Goal: Task Accomplishment & Management: Complete application form

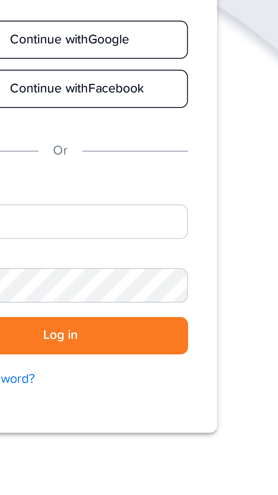
scroll to position [1, 0]
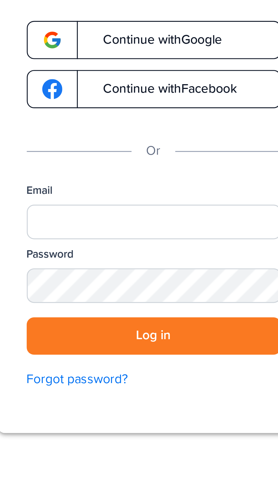
click at [159, 66] on link "Continue with Google" at bounding box center [138, 69] width 79 height 12
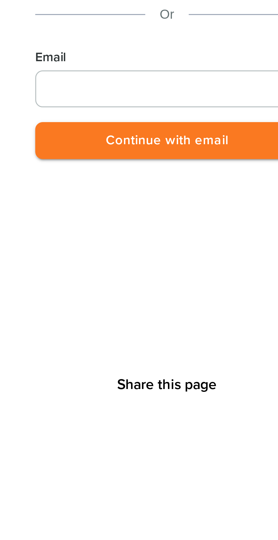
click at [201, 152] on input "Email" at bounding box center [210, 153] width 81 height 11
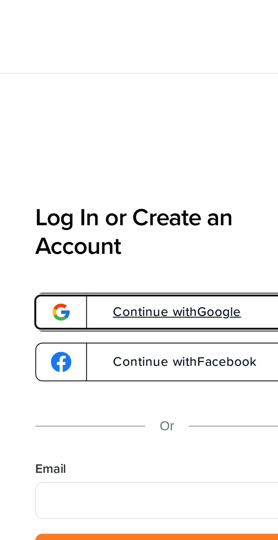
click at [219, 96] on span "Continue with Google" at bounding box center [210, 96] width 45 height 4
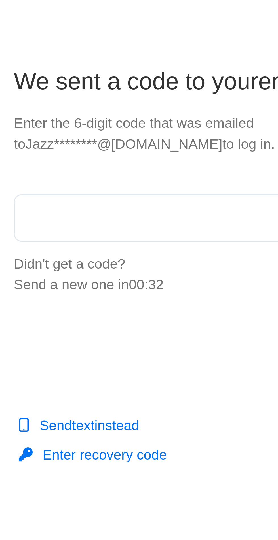
click at [118, 101] on input "text" at bounding box center [138, 102] width 107 height 14
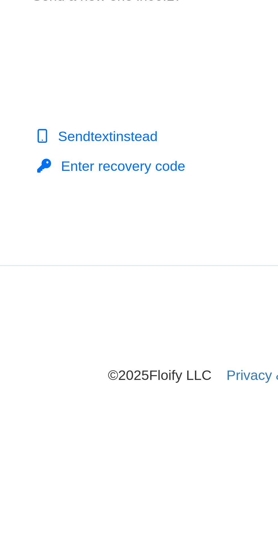
type input "******"
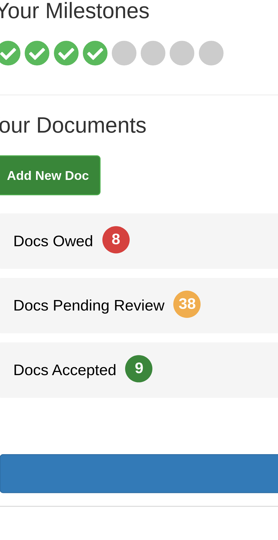
scroll to position [7, 0]
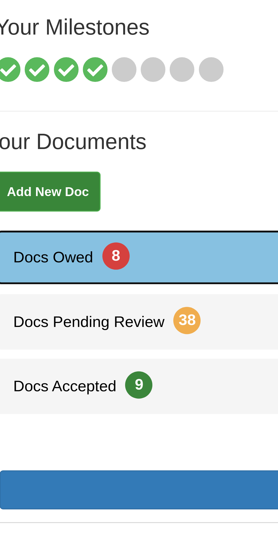
click at [50, 130] on link "Docs Owed 8" at bounding box center [139, 138] width 264 height 17
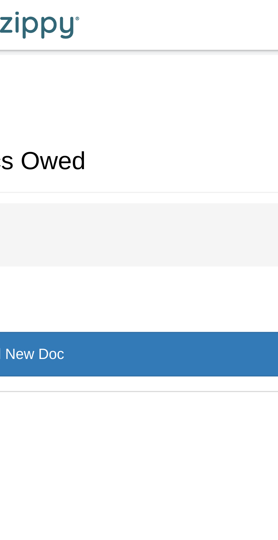
click at [174, 60] on div "Misc 8" at bounding box center [139, 64] width 261 height 17
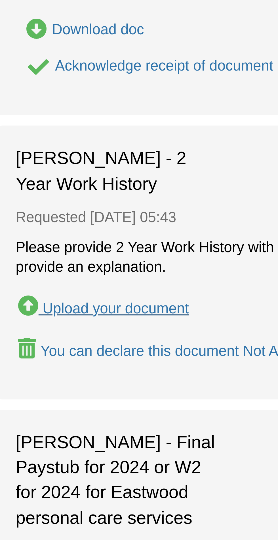
click at [55, 363] on div "Upload your document" at bounding box center [47, 362] width 40 height 5
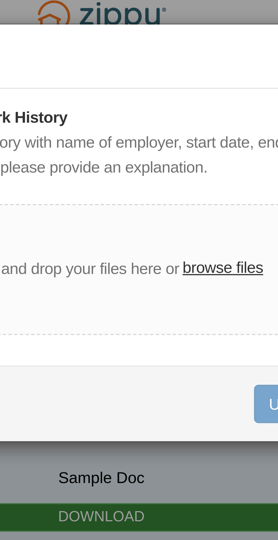
click at [169, 70] on label "browse files" at bounding box center [169, 70] width 20 height 6
click at [0, 0] on input "browse files" at bounding box center [0, 0] width 0 height 0
click at [170, 70] on label "browse files" at bounding box center [169, 70] width 20 height 6
click at [0, 0] on input "browse files" at bounding box center [0, 0] width 0 height 0
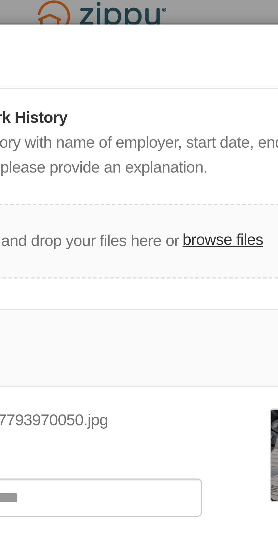
click at [172, 64] on label "browse files" at bounding box center [169, 63] width 20 height 6
click at [0, 0] on input "browse files" at bounding box center [0, 0] width 0 height 0
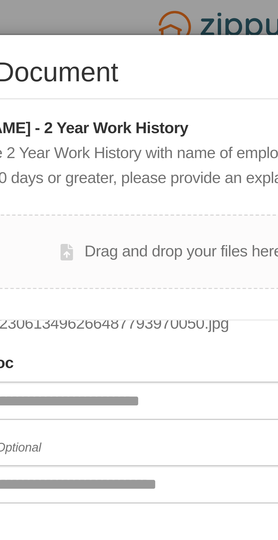
scroll to position [27, 0]
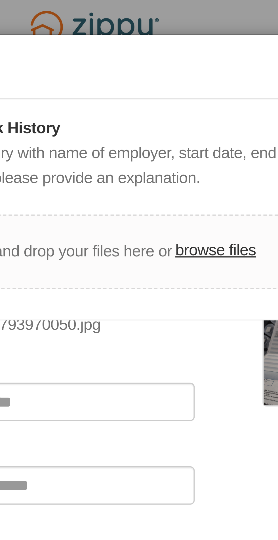
click at [168, 65] on label "browse files" at bounding box center [169, 63] width 20 height 6
click at [0, 0] on input "browse files" at bounding box center [0, 0] width 0 height 0
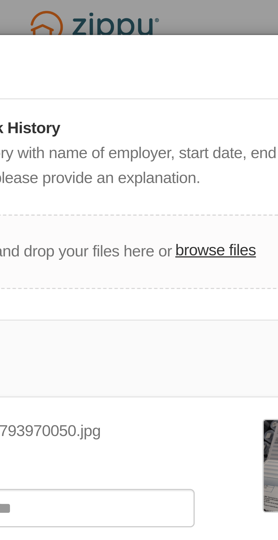
scroll to position [27, 0]
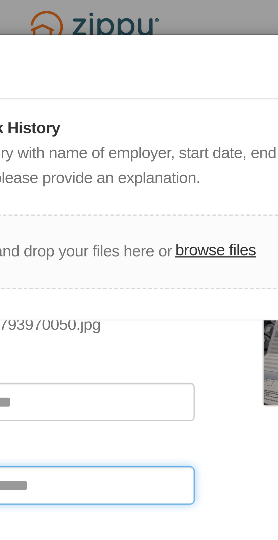
click at [139, 121] on input "Include any comments on this document" at bounding box center [115, 122] width 98 height 10
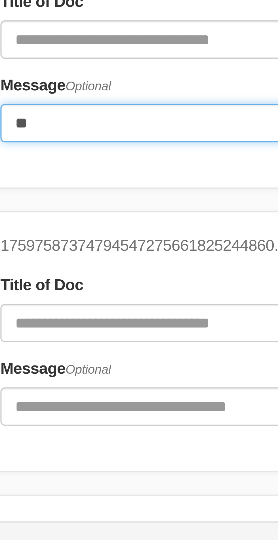
type input "*"
type input "*******"
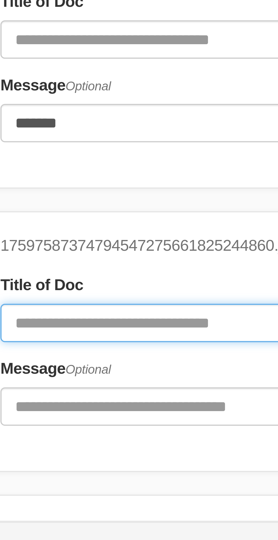
click at [118, 174] on input "Document Title" at bounding box center [115, 172] width 98 height 10
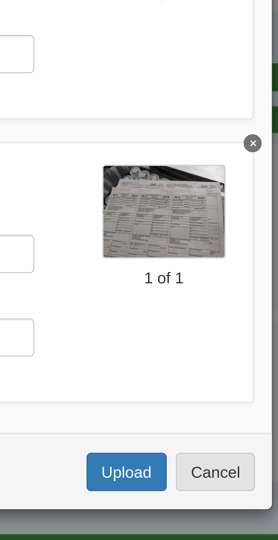
scroll to position [98, 0]
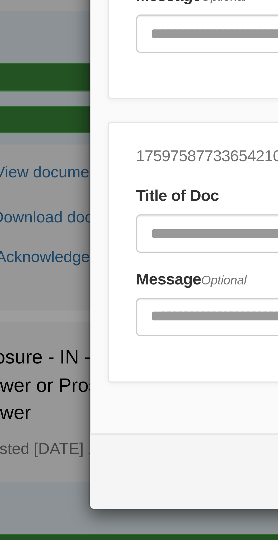
type input "*******"
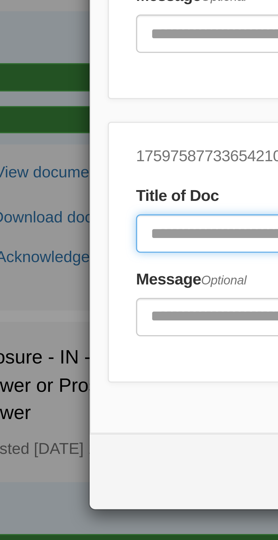
click at [82, 172] on input "Document Title" at bounding box center [115, 172] width 98 height 10
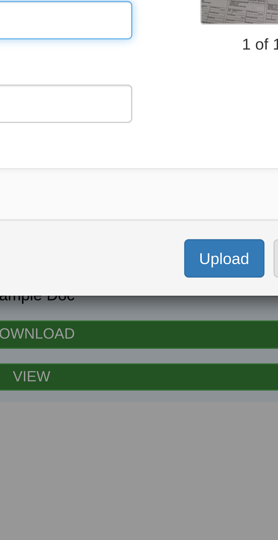
type input "*******"
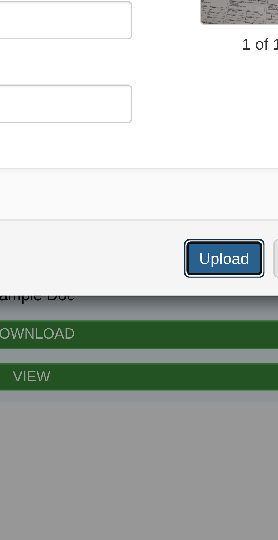
click at [188, 231] on button "Upload" at bounding box center [187, 232] width 20 height 10
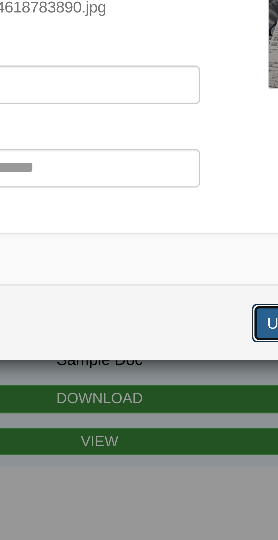
click at [182, 231] on button "Upload" at bounding box center [187, 232] width 20 height 10
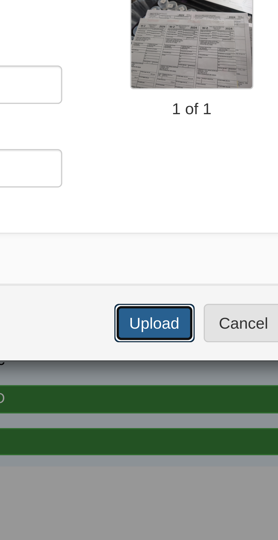
click at [188, 233] on button "Upload" at bounding box center [187, 232] width 20 height 10
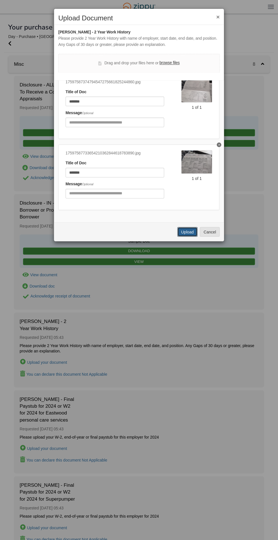
scroll to position [0, 0]
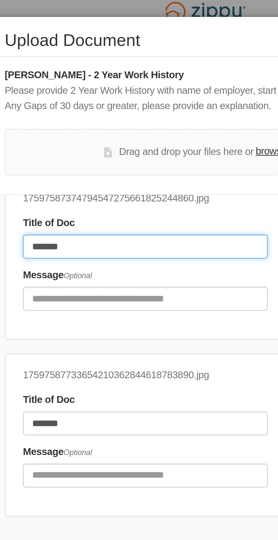
click at [128, 102] on input "*******" at bounding box center [115, 101] width 98 height 10
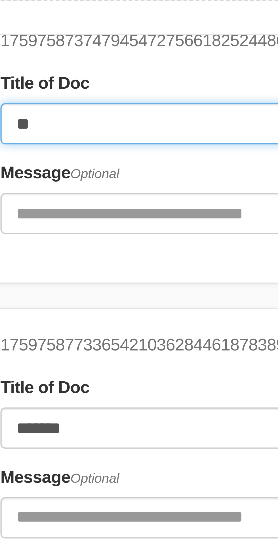
type input "*"
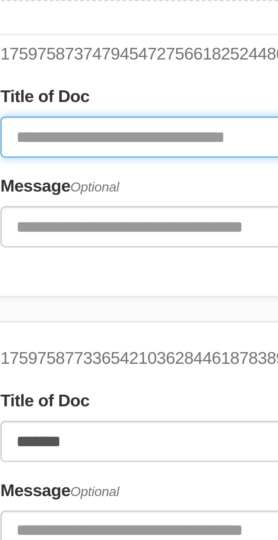
scroll to position [104, 0]
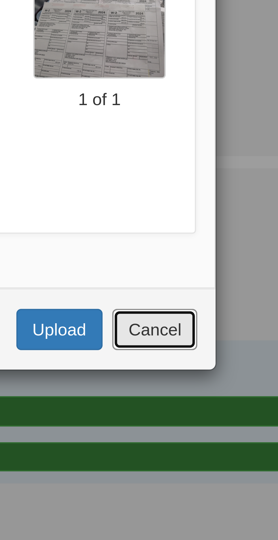
click at [210, 231] on button "Cancel" at bounding box center [209, 232] width 20 height 10
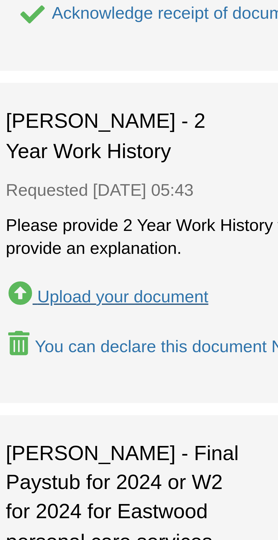
click at [58, 363] on div "Upload your document" at bounding box center [47, 362] width 40 height 5
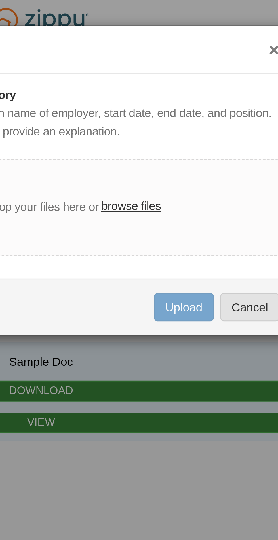
click at [172, 70] on label "browse files" at bounding box center [169, 70] width 20 height 6
click at [0, 0] on input "browse files" at bounding box center [0, 0] width 0 height 0
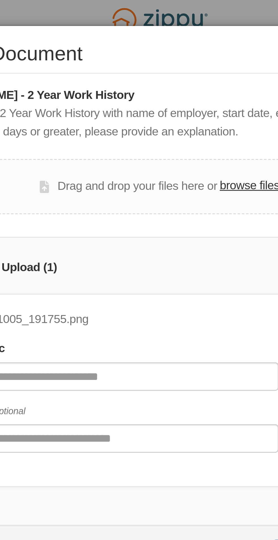
click at [169, 63] on label "browse files" at bounding box center [169, 63] width 20 height 6
click at [0, 0] on input "browse files" at bounding box center [0, 0] width 0 height 0
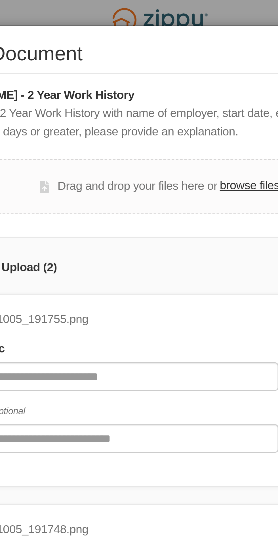
click at [169, 64] on label "browse files" at bounding box center [169, 63] width 20 height 6
click at [0, 0] on input "browse files" at bounding box center [0, 0] width 0 height 0
click at [171, 64] on label "browse files" at bounding box center [169, 63] width 20 height 6
click at [0, 0] on input "browse files" at bounding box center [0, 0] width 0 height 0
click at [170, 63] on label "browse files" at bounding box center [169, 63] width 20 height 6
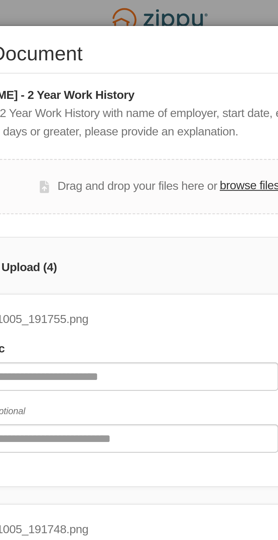
click at [0, 0] on input "browse files" at bounding box center [0, 0] width 0 height 0
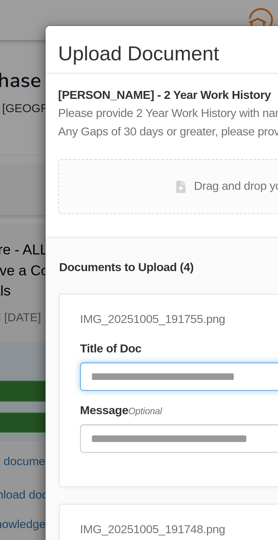
click at [95, 126] on input "Document Title" at bounding box center [122, 128] width 113 height 10
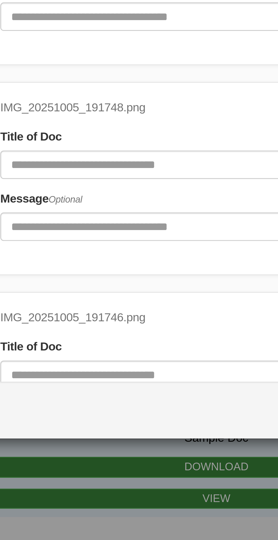
scroll to position [51, 0]
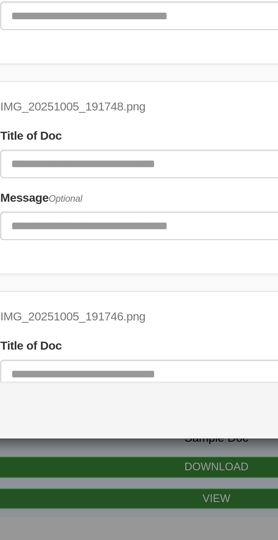
type input "**********"
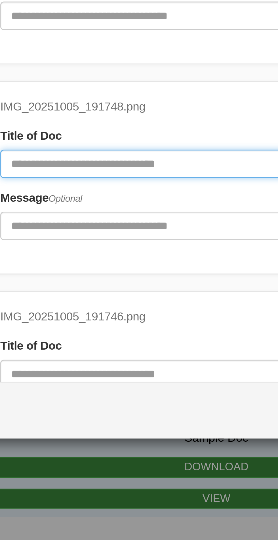
click at [126, 148] on input "Document Title" at bounding box center [122, 148] width 113 height 10
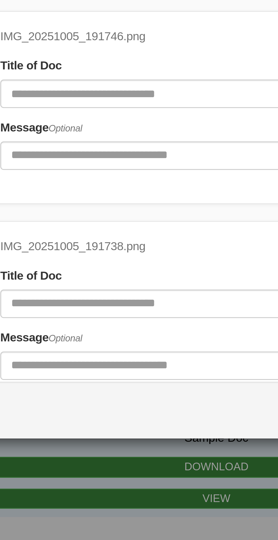
scroll to position [146, 0]
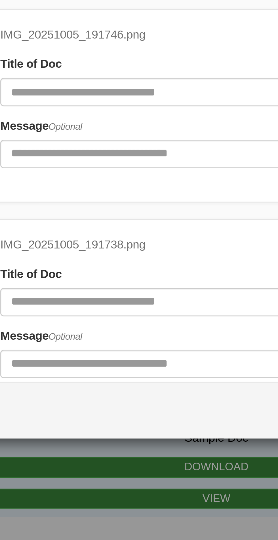
type input "**********"
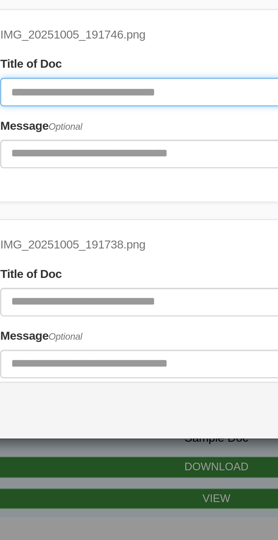
click at [128, 124] on input "Document Title" at bounding box center [122, 124] width 113 height 10
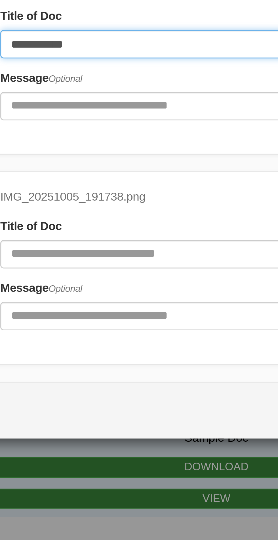
scroll to position [169, 0]
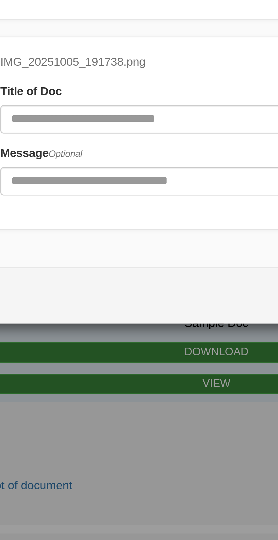
type input "**********"
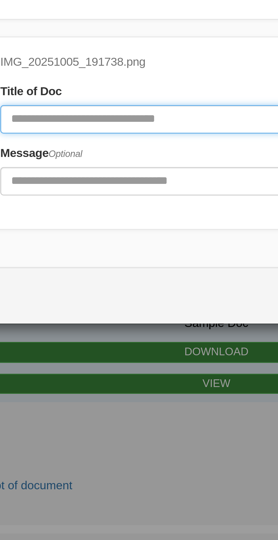
click at [130, 172] on input "Document Title" at bounding box center [122, 172] width 113 height 10
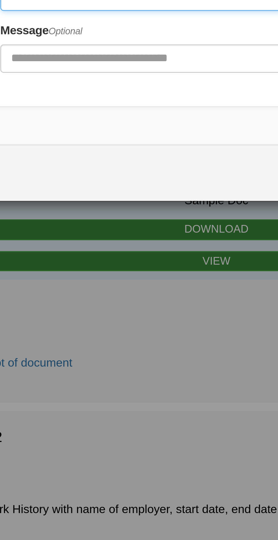
type input "**********"
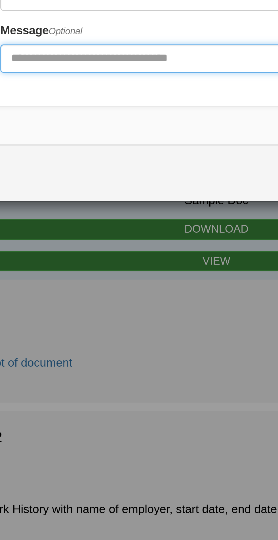
click at [131, 194] on input "Include any comments on this document" at bounding box center [122, 193] width 113 height 10
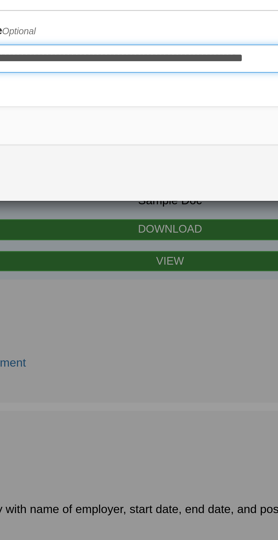
scroll to position [0, 5]
type input "**********"
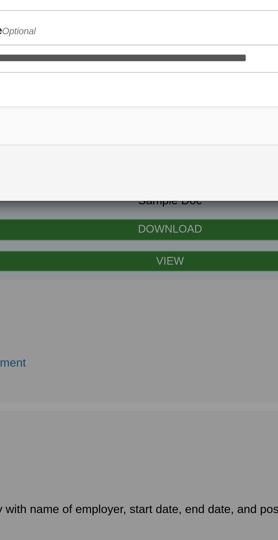
click at [145, 285] on div "**********" at bounding box center [139, 270] width 278 height 540
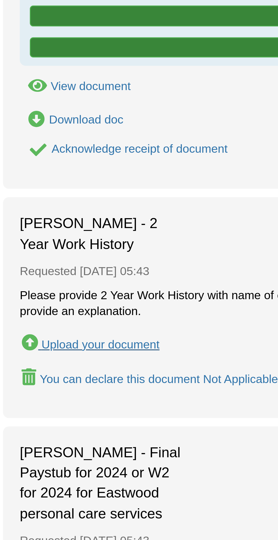
click at [53, 362] on div "Upload your document" at bounding box center [47, 362] width 40 height 5
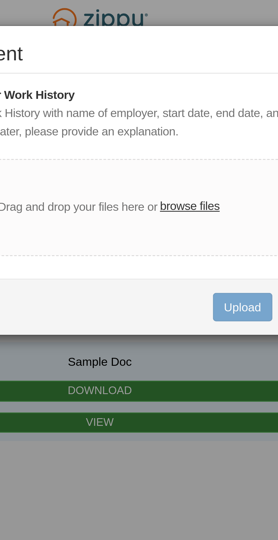
click at [168, 72] on label "browse files" at bounding box center [169, 70] width 20 height 6
click at [0, 0] on input "browse files" at bounding box center [0, 0] width 0 height 0
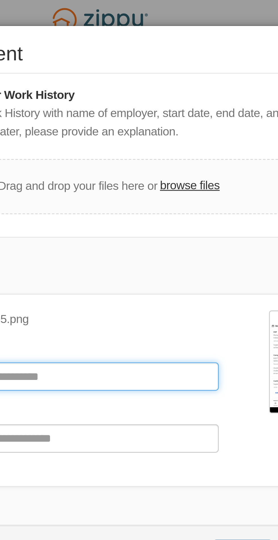
click at [156, 126] on input "Document Title" at bounding box center [122, 128] width 113 height 10
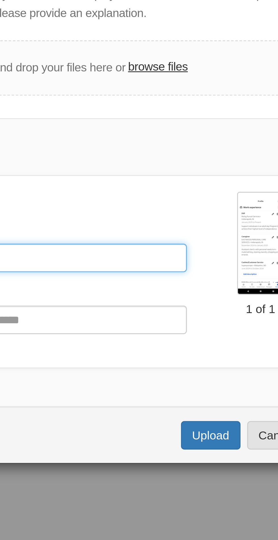
type input "**********"
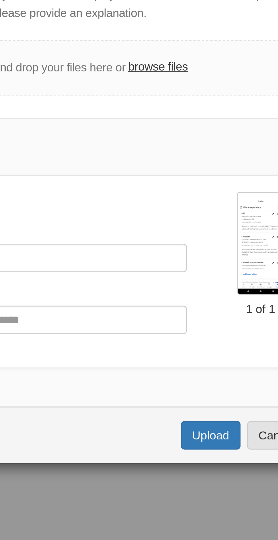
click at [171, 64] on label "browse files" at bounding box center [169, 63] width 20 height 6
click at [0, 0] on input "browse files" at bounding box center [0, 0] width 0 height 0
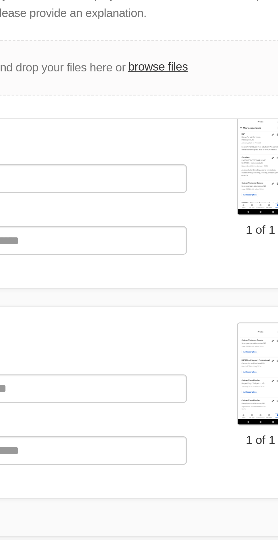
scroll to position [27, 0]
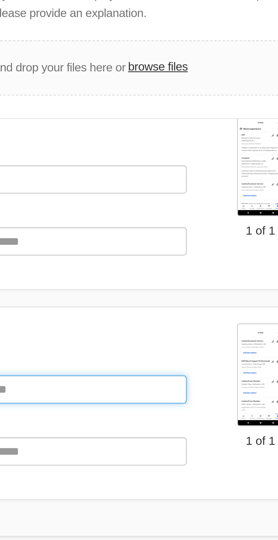
click at [149, 173] on input "Document Title" at bounding box center [122, 172] width 113 height 10
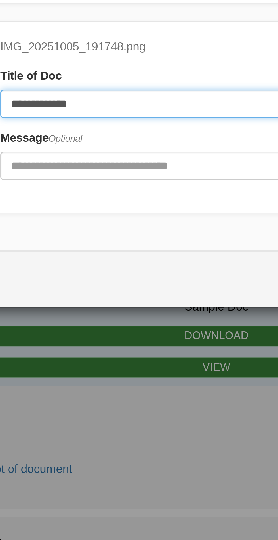
scroll to position [0, 0]
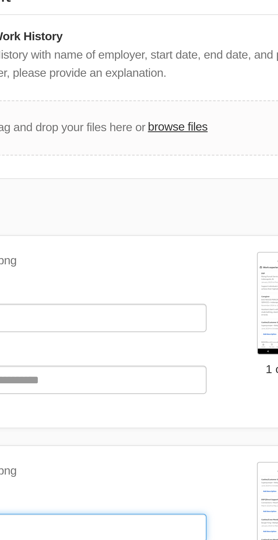
type input "**********"
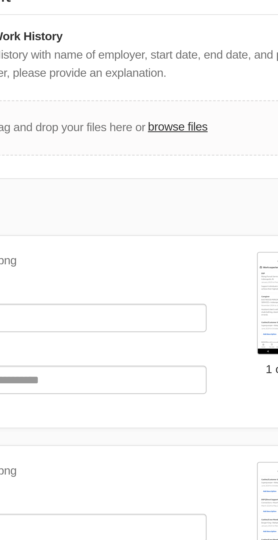
click at [170, 64] on label "browse files" at bounding box center [169, 63] width 20 height 6
click at [0, 0] on input "browse files" at bounding box center [0, 0] width 0 height 0
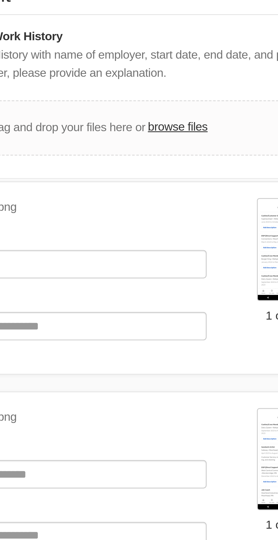
scroll to position [98, 0]
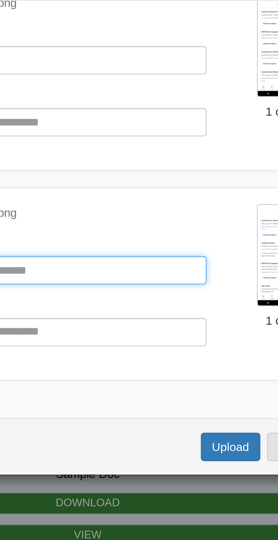
click at [155, 171] on input "Document Title" at bounding box center [122, 172] width 113 height 10
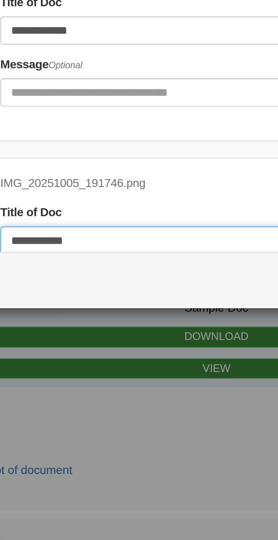
scroll to position [0, 0]
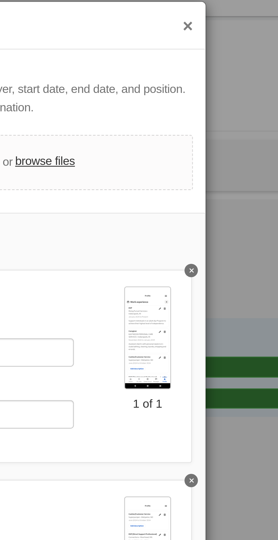
type input "**********"
click at [168, 63] on label "browse files" at bounding box center [169, 63] width 20 height 6
click at [0, 0] on input "browse files" at bounding box center [0, 0] width 0 height 0
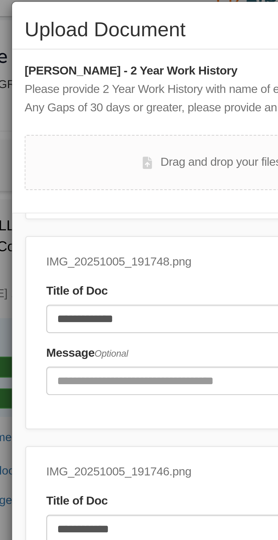
scroll to position [83, 0]
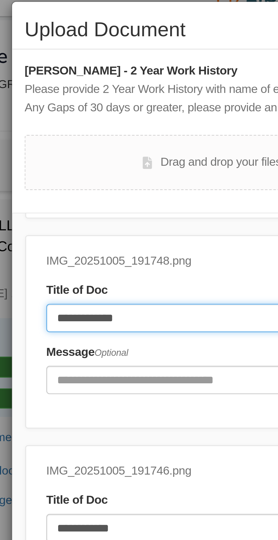
click at [101, 114] on input "**********" at bounding box center [122, 116] width 113 height 10
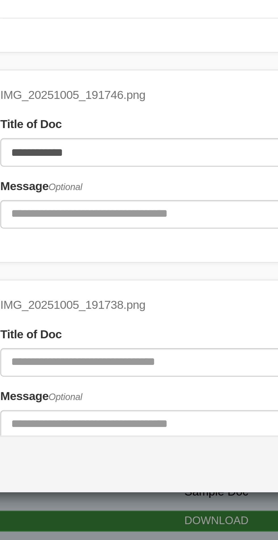
scroll to position [169, 0]
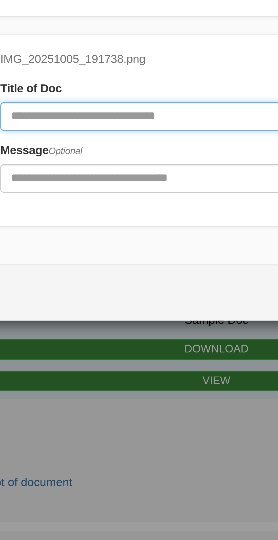
click at [122, 172] on input "Document Title" at bounding box center [122, 172] width 113 height 10
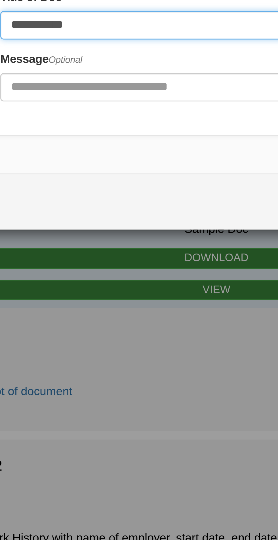
type input "**********"
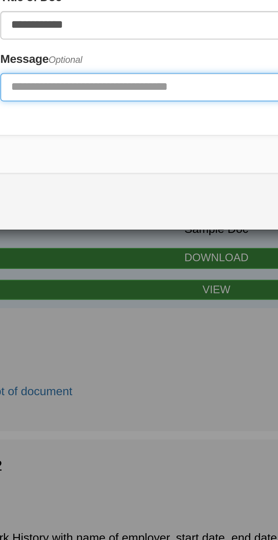
click at [129, 194] on input "Include any comments on this document" at bounding box center [122, 193] width 113 height 10
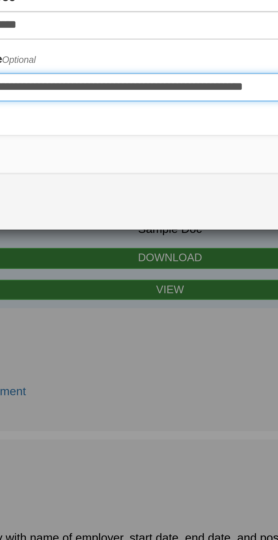
scroll to position [0, 5]
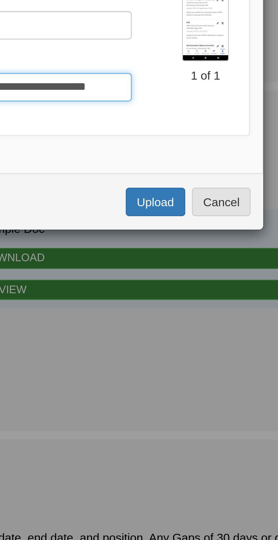
type input "**********"
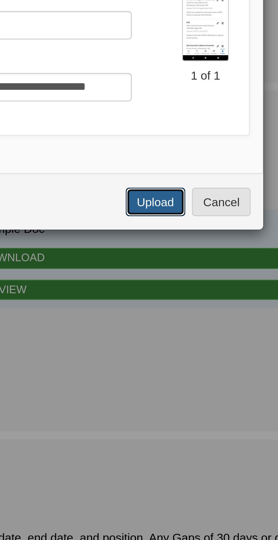
click at [187, 231] on button "Upload" at bounding box center [187, 232] width 20 height 10
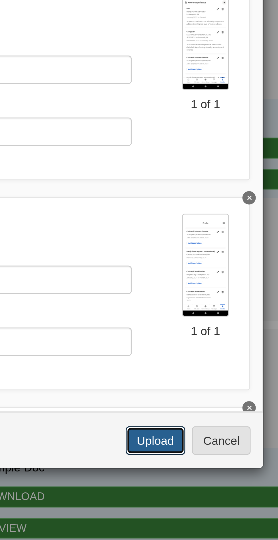
scroll to position [0, 0]
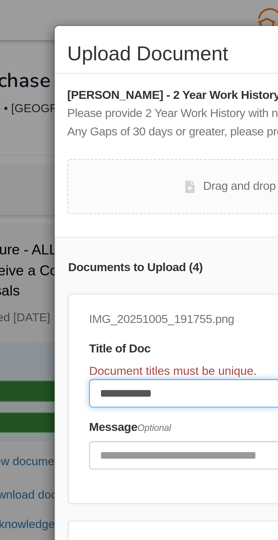
click at [108, 131] on input "**********" at bounding box center [122, 133] width 113 height 10
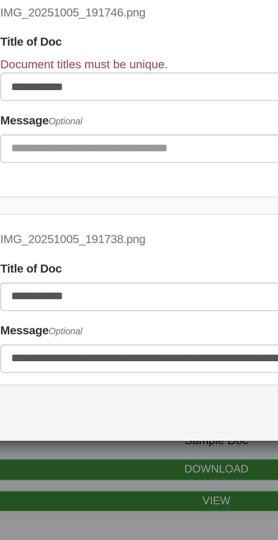
scroll to position [161, 0]
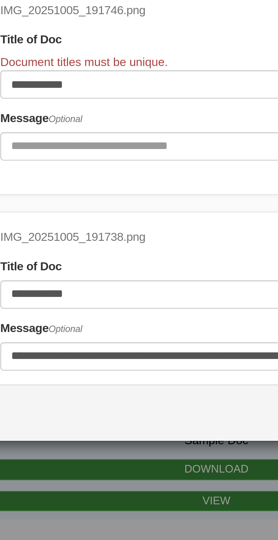
type input "**********"
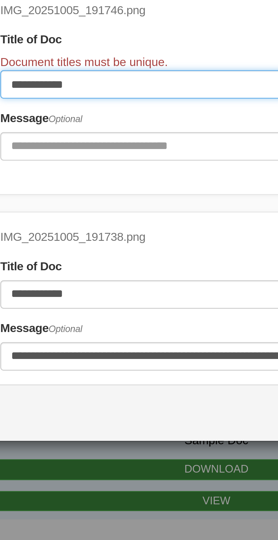
click at [128, 120] on input "**********" at bounding box center [122, 120] width 113 height 10
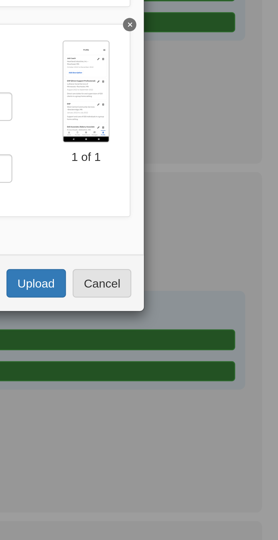
scroll to position [0, 0]
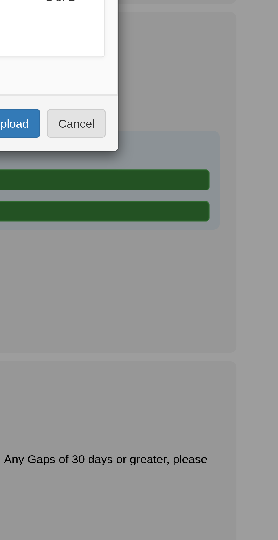
type input "**********"
click at [190, 235] on button "Upload" at bounding box center [187, 232] width 20 height 10
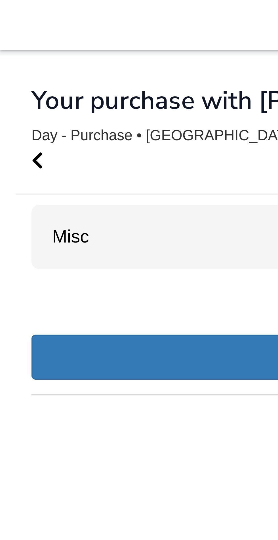
click at [42, 64] on div "Misc 7" at bounding box center [139, 64] width 261 height 17
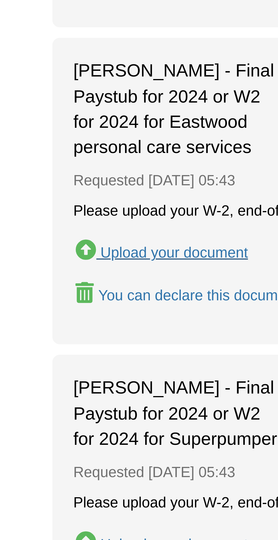
click at [60, 371] on div "Upload your document" at bounding box center [47, 370] width 40 height 5
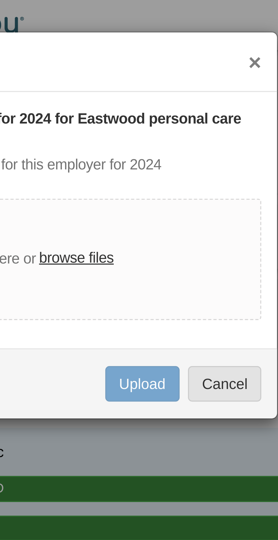
click at [169, 67] on label "browse files" at bounding box center [169, 70] width 20 height 6
click at [0, 0] on input "browse files" at bounding box center [0, 0] width 0 height 0
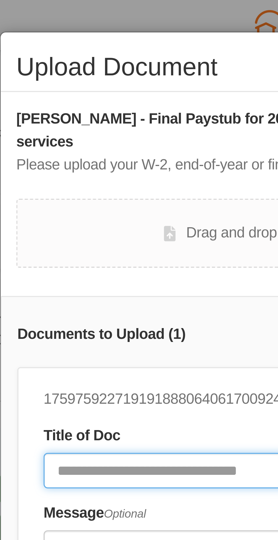
click at [95, 123] on input "Document Title" at bounding box center [115, 128] width 98 height 10
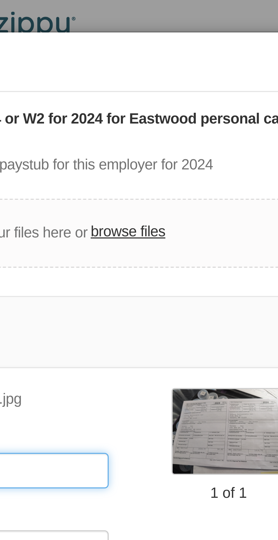
type input "**********"
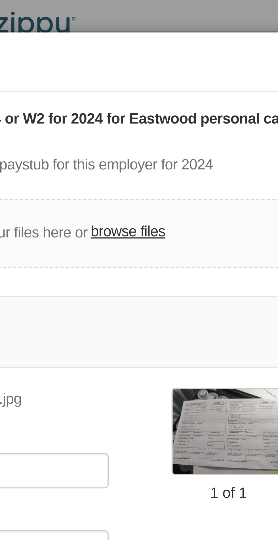
click at [167, 60] on label "browse files" at bounding box center [169, 63] width 20 height 6
click at [0, 0] on input "browse files" at bounding box center [0, 0] width 0 height 0
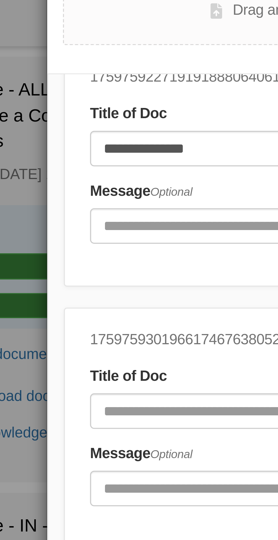
scroll to position [25, 0]
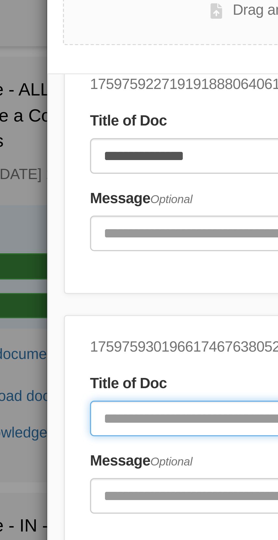
click at [91, 169] on input "Document Title" at bounding box center [115, 174] width 98 height 10
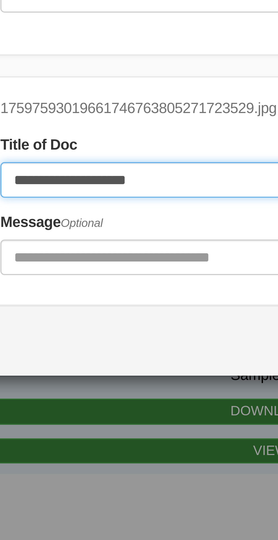
scroll to position [0, 0]
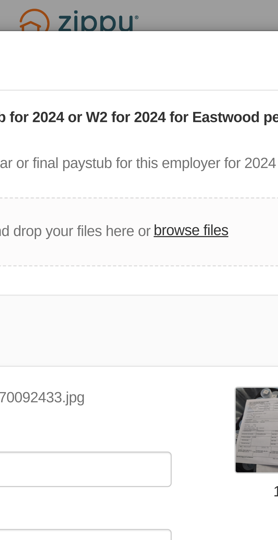
type input "**********"
click at [169, 60] on label "browse files" at bounding box center [169, 63] width 20 height 6
click at [0, 0] on input "browse files" at bounding box center [0, 0] width 0 height 0
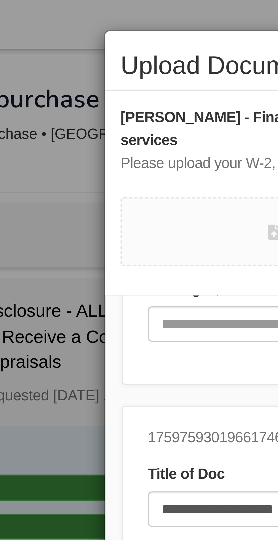
scroll to position [98, 0]
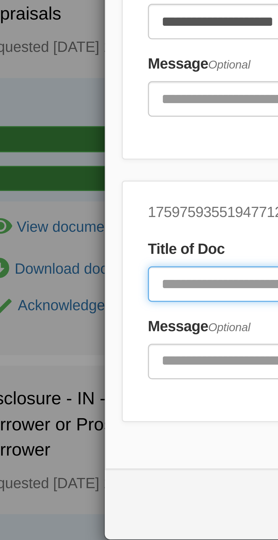
click at [88, 167] on input "Document Title" at bounding box center [118, 172] width 105 height 10
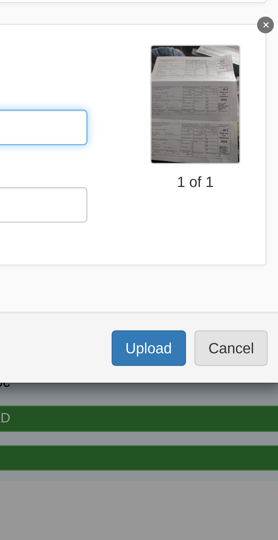
type input "**********"
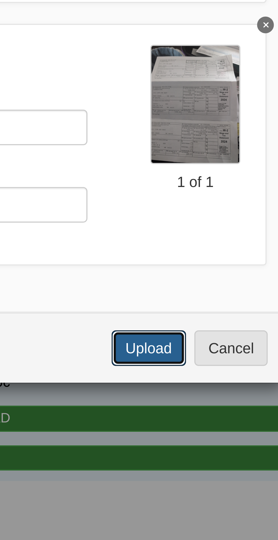
click at [186, 227] on button "Upload" at bounding box center [187, 232] width 20 height 10
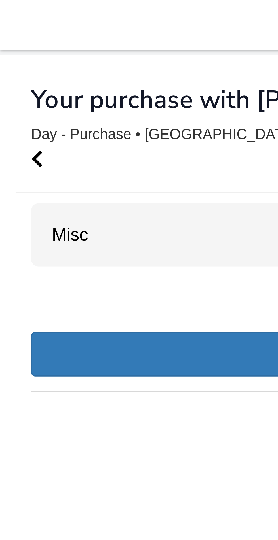
click at [50, 63] on div "Misc 6" at bounding box center [139, 64] width 261 height 17
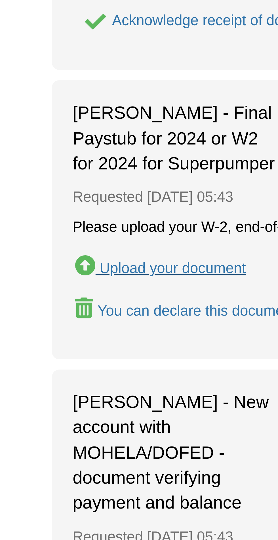
click at [56, 364] on div "Upload your document" at bounding box center [47, 363] width 40 height 5
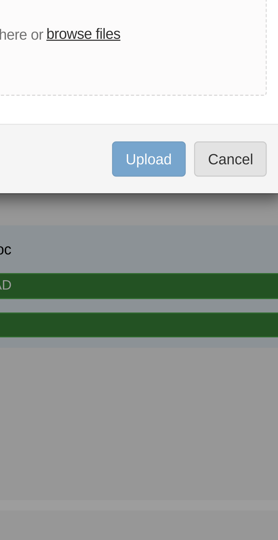
click at [167, 65] on label "browse files" at bounding box center [169, 64] width 20 height 6
click at [0, 0] on input "browse files" at bounding box center [0, 0] width 0 height 0
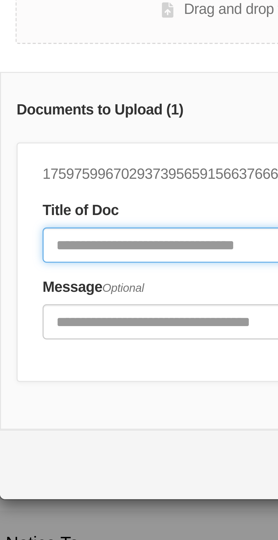
click at [95, 121] on input "Document Title" at bounding box center [115, 121] width 98 height 10
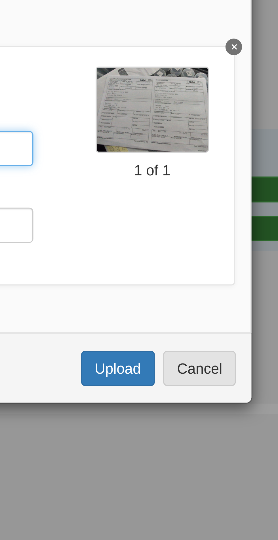
type input "**********"
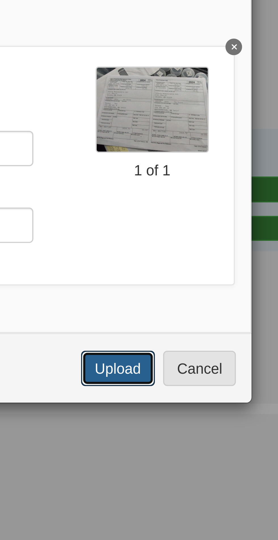
click at [188, 184] on button "Upload" at bounding box center [187, 182] width 20 height 10
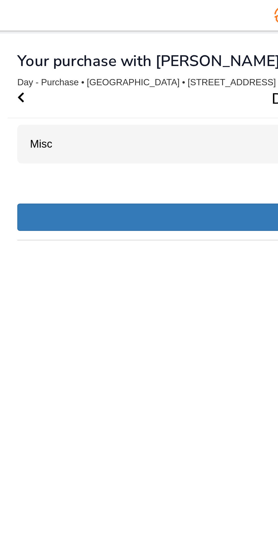
click at [39, 63] on div "Misc 5" at bounding box center [139, 64] width 261 height 17
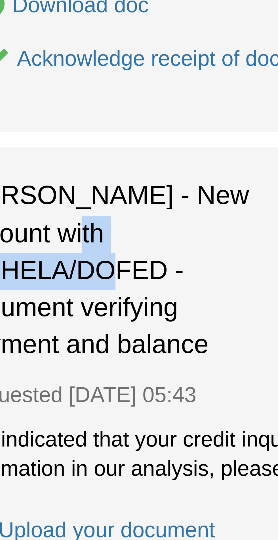
copy span "MOHELA/DOFED"
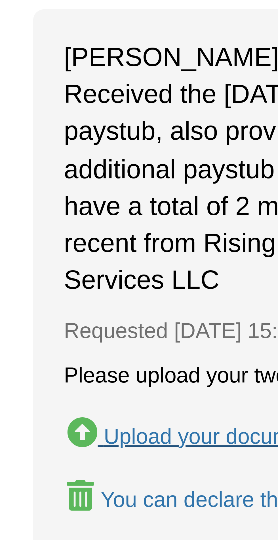
click at [50, 487] on div "Upload your document" at bounding box center [47, 489] width 40 height 5
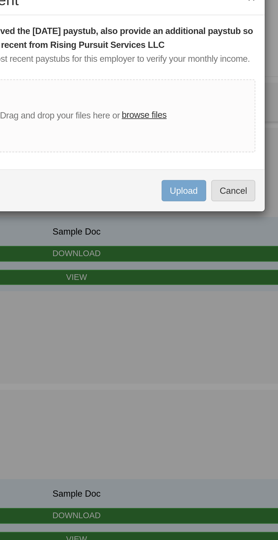
click at [171, 69] on label "browse files" at bounding box center [169, 70] width 20 height 6
click at [0, 0] on input "browse files" at bounding box center [0, 0] width 0 height 0
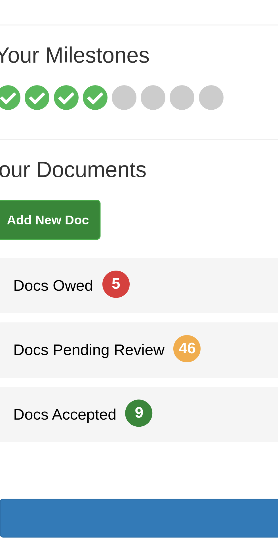
scroll to position [7, 0]
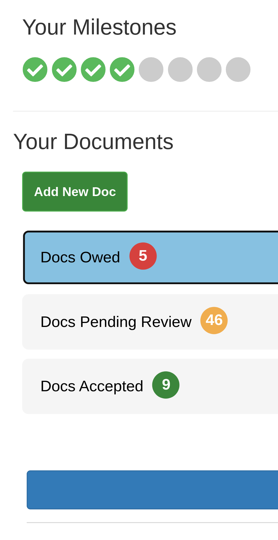
click at [48, 136] on span "Docs Owed 5" at bounding box center [28, 138] width 42 height 5
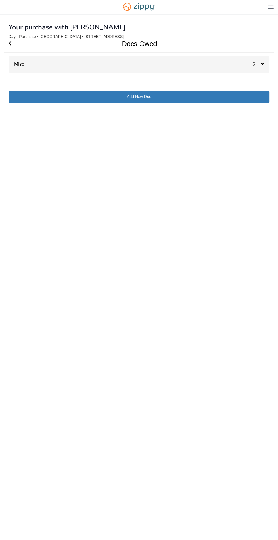
click at [179, 59] on div "Misc 5" at bounding box center [139, 64] width 261 height 17
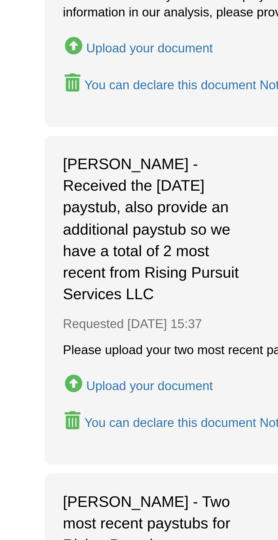
scroll to position [4, 0]
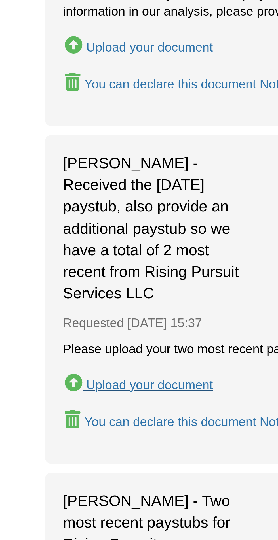
click at [49, 483] on div "Upload your document" at bounding box center [47, 485] width 40 height 5
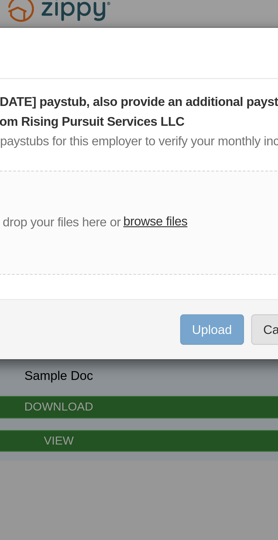
click at [169, 70] on label "browse files" at bounding box center [169, 70] width 20 height 6
click at [0, 0] on input "browse files" at bounding box center [0, 0] width 0 height 0
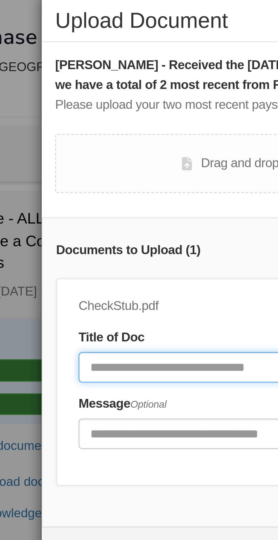
click at [101, 127] on input "Document Title" at bounding box center [118, 128] width 104 height 10
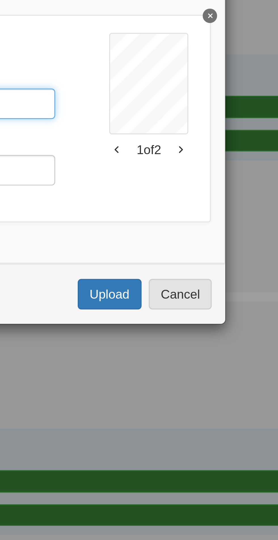
type input "**********"
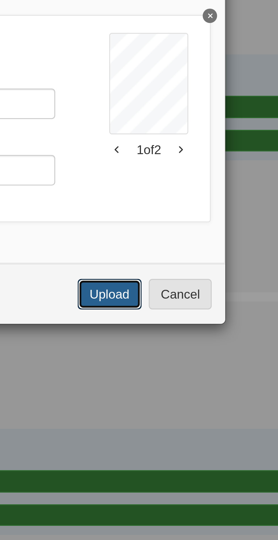
click at [188, 187] on button "Upload" at bounding box center [187, 188] width 20 height 10
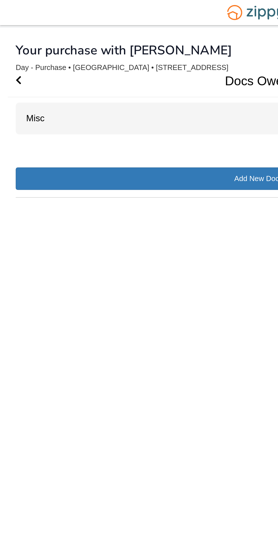
click at [67, 63] on div "Misc 4" at bounding box center [139, 64] width 261 height 17
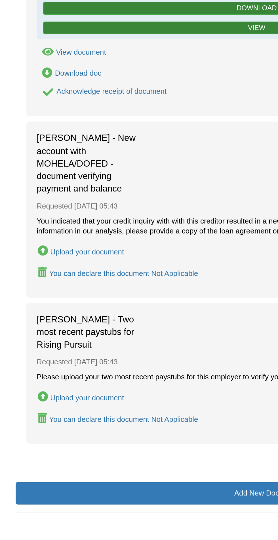
scroll to position [34, 0]
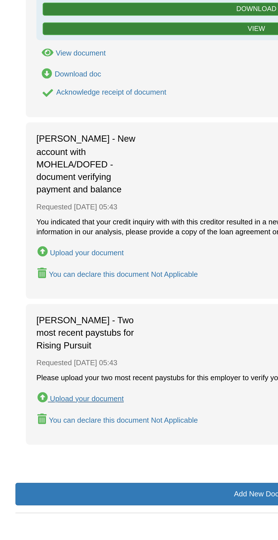
click at [56, 456] on div "Upload your document" at bounding box center [47, 458] width 40 height 5
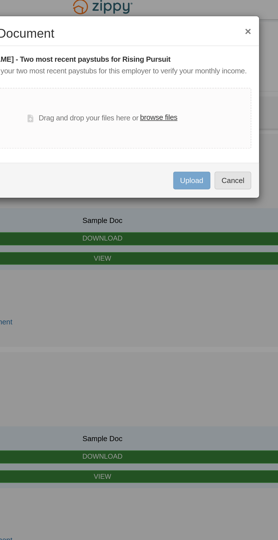
click at [168, 63] on label "browse files" at bounding box center [169, 64] width 20 height 6
click at [0, 0] on input "browse files" at bounding box center [0, 0] width 0 height 0
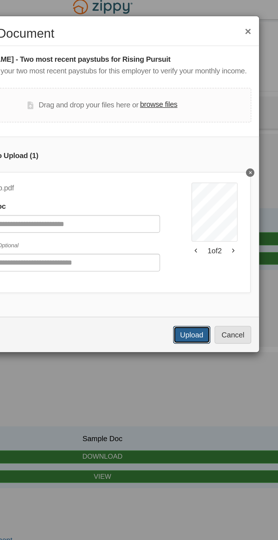
click at [191, 180] on button "Upload" at bounding box center [187, 182] width 20 height 10
